Goal: Task Accomplishment & Management: Manage account settings

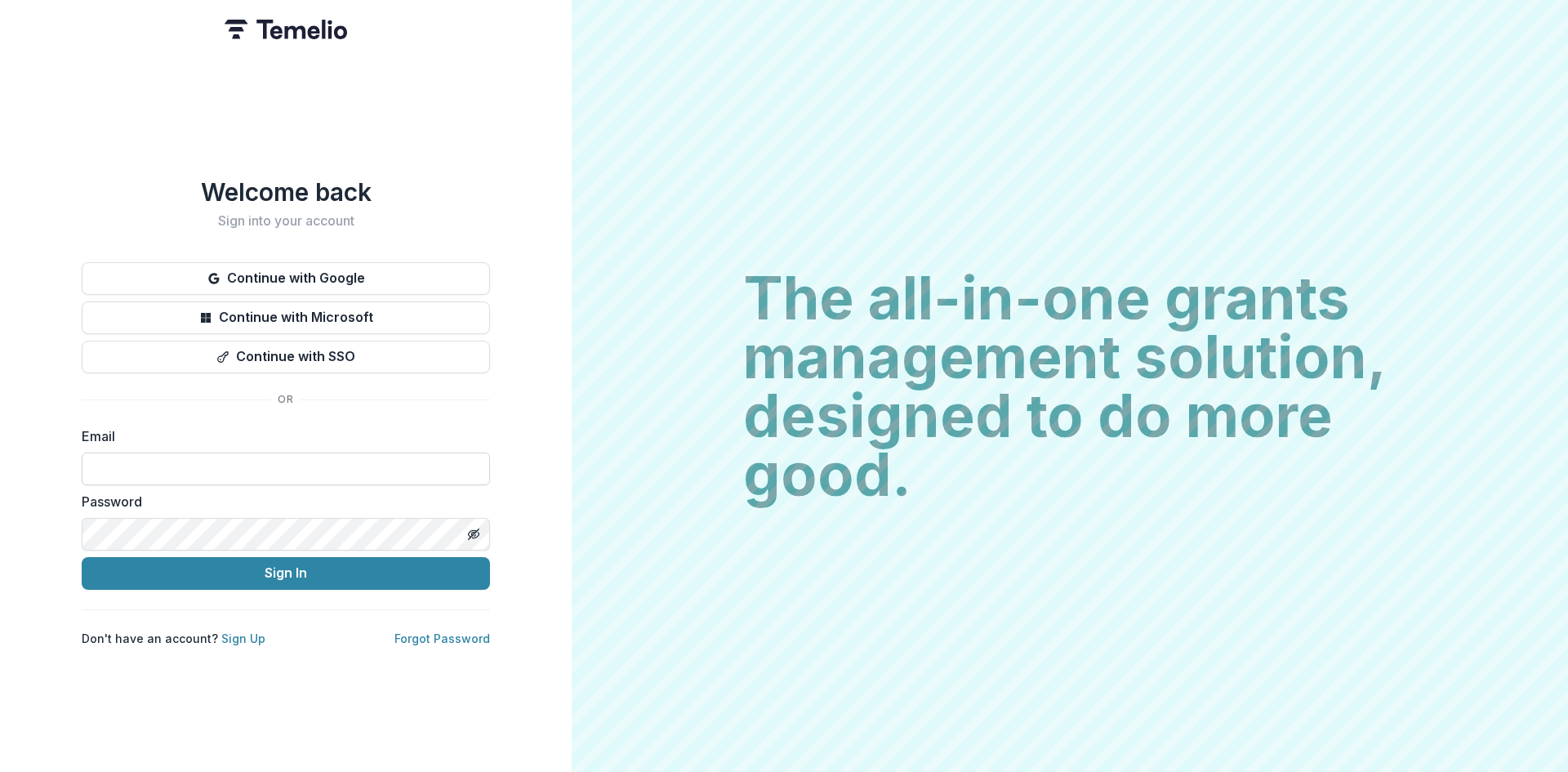
click at [147, 453] on input at bounding box center [285, 469] width 408 height 33
type input "**********"
click at [303, 564] on button "Sign In" at bounding box center [285, 573] width 408 height 33
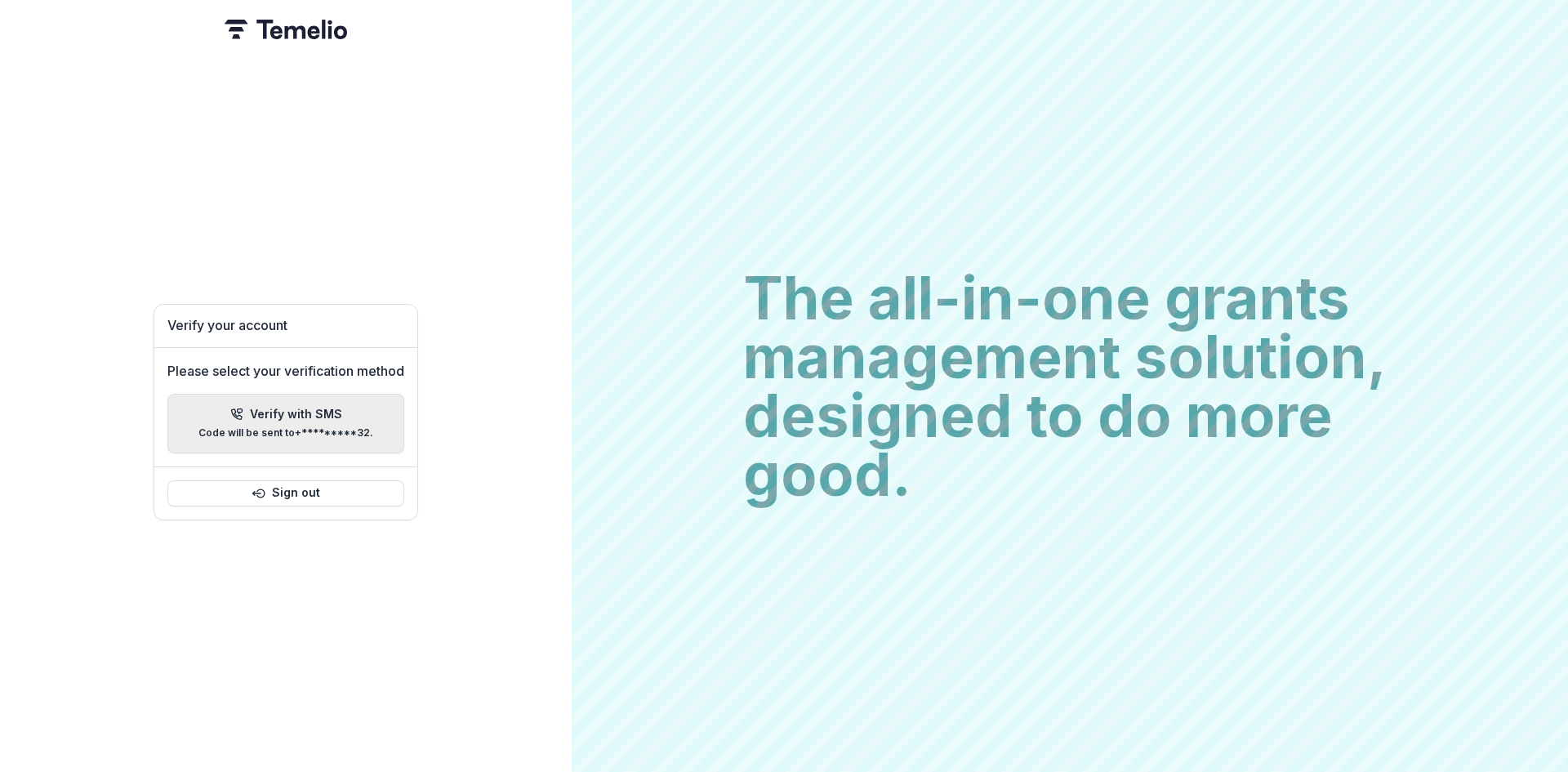
click at [326, 411] on p "Verify with SMS" at bounding box center [296, 415] width 93 height 14
type input "*"
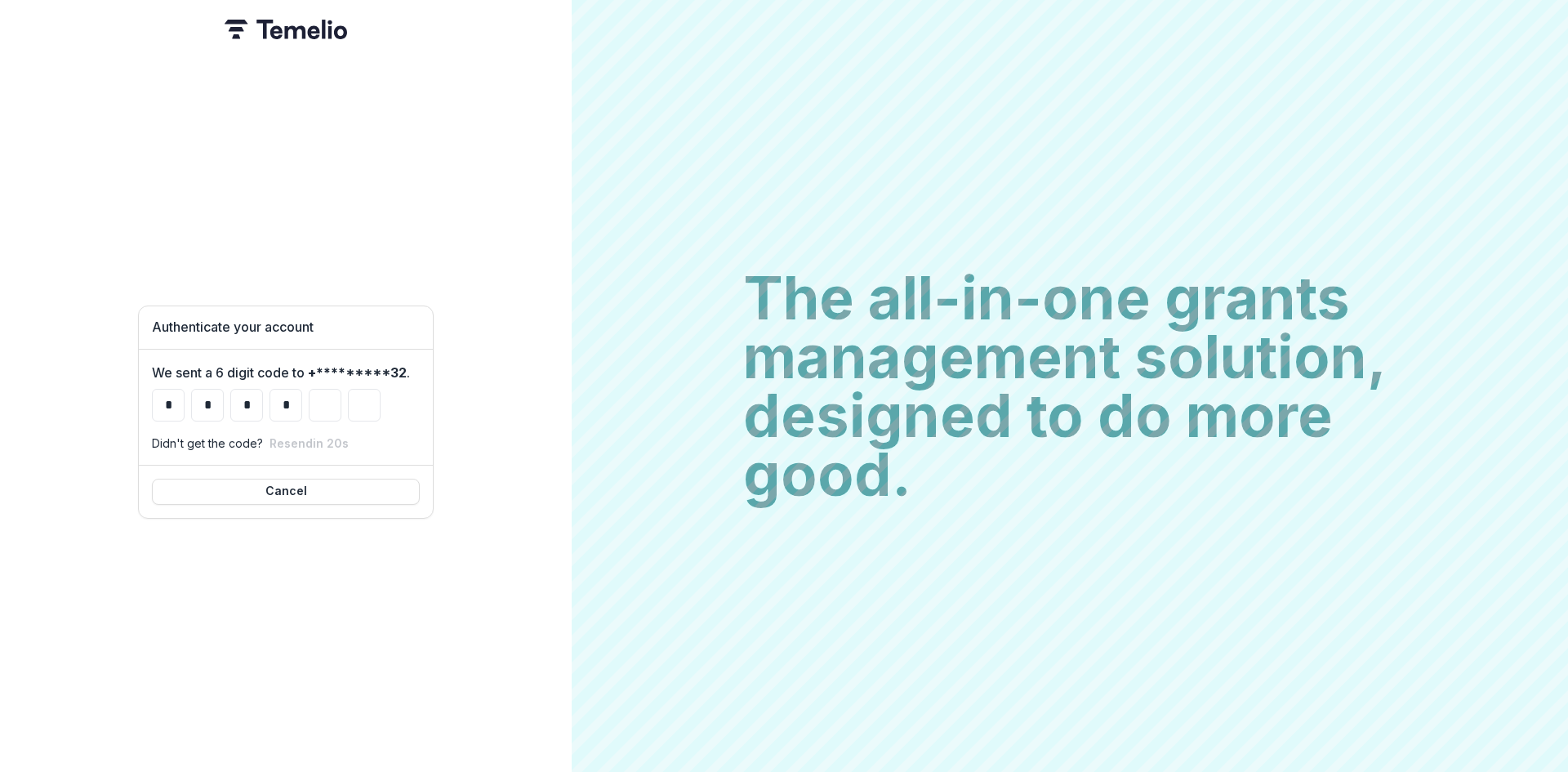
type input "*"
